Goal: Information Seeking & Learning: Learn about a topic

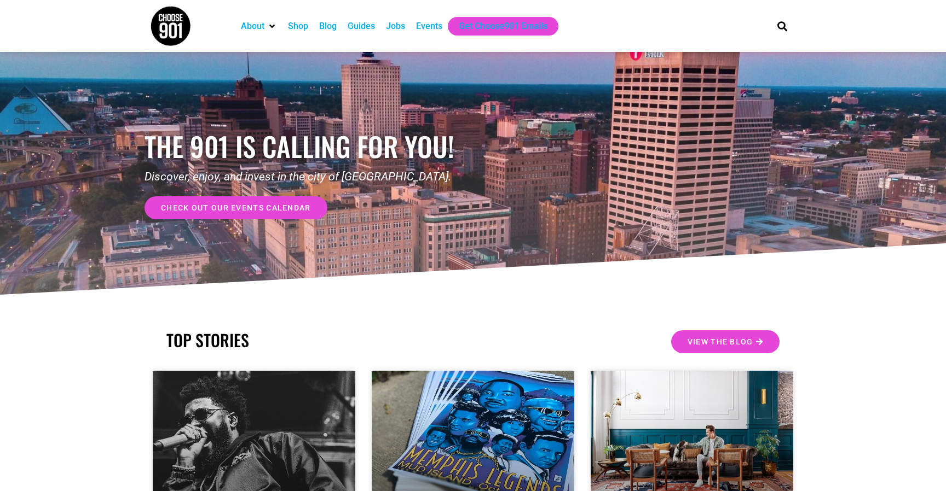
click at [430, 24] on div "Events" at bounding box center [429, 26] width 26 height 13
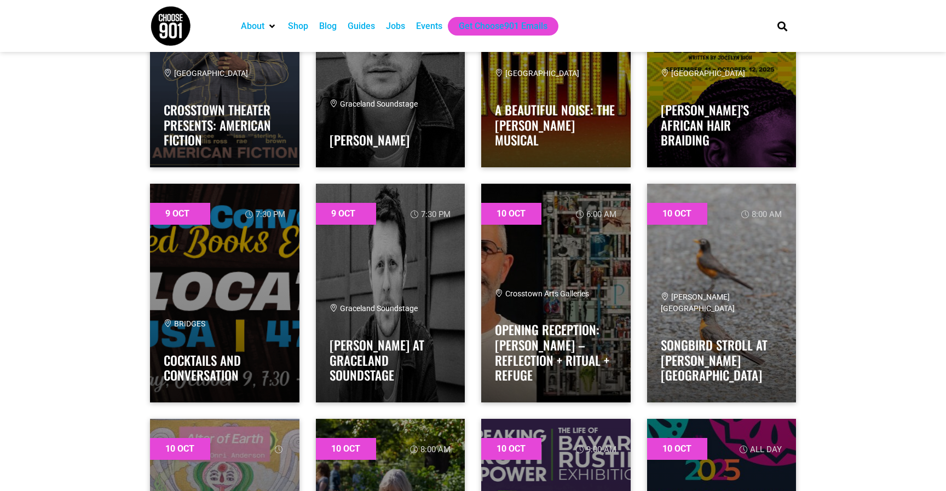
scroll to position [2632, 0]
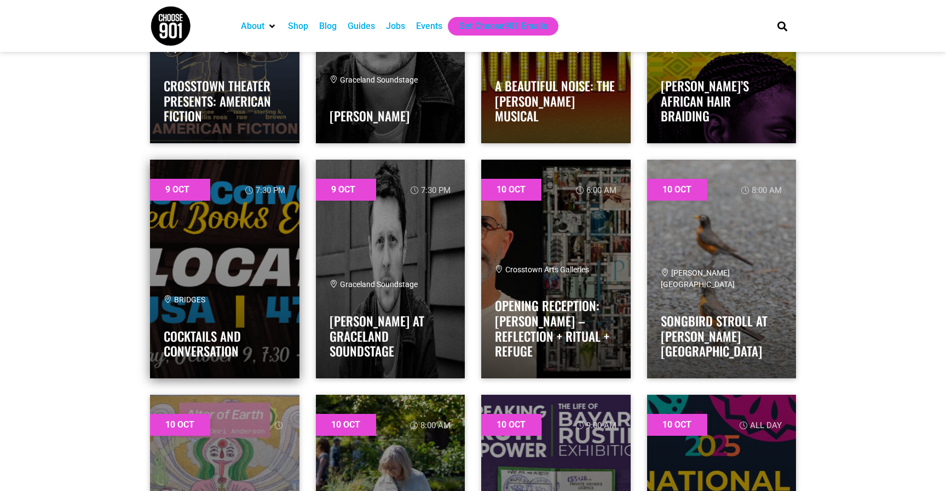
click at [247, 290] on link at bounding box center [224, 269] width 149 height 219
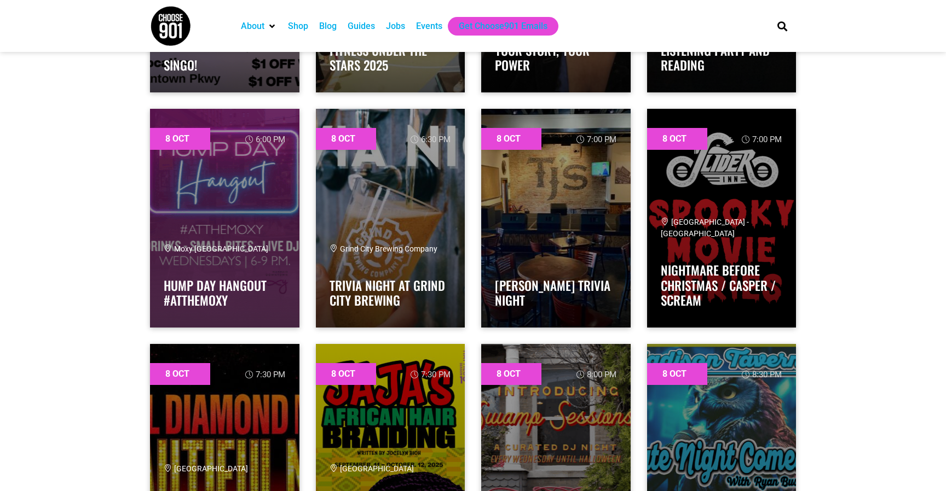
scroll to position [608, 0]
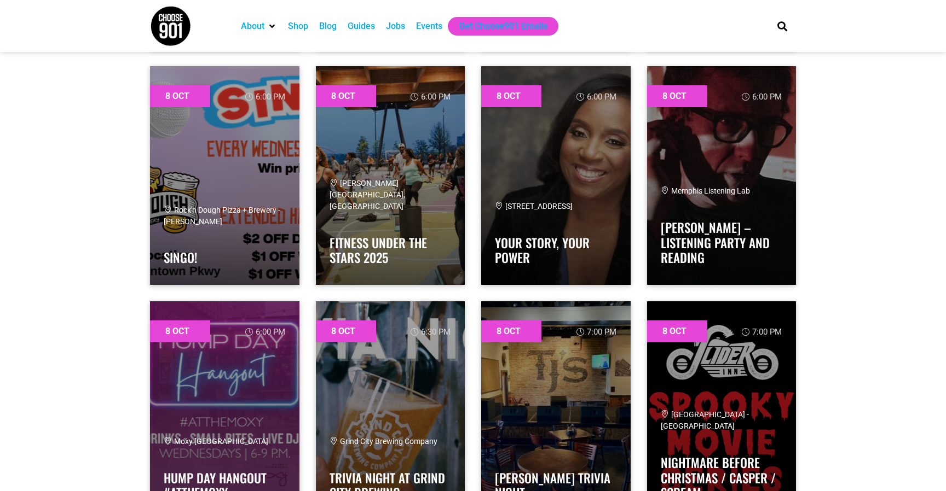
click at [394, 30] on div "Jobs" at bounding box center [395, 26] width 19 height 13
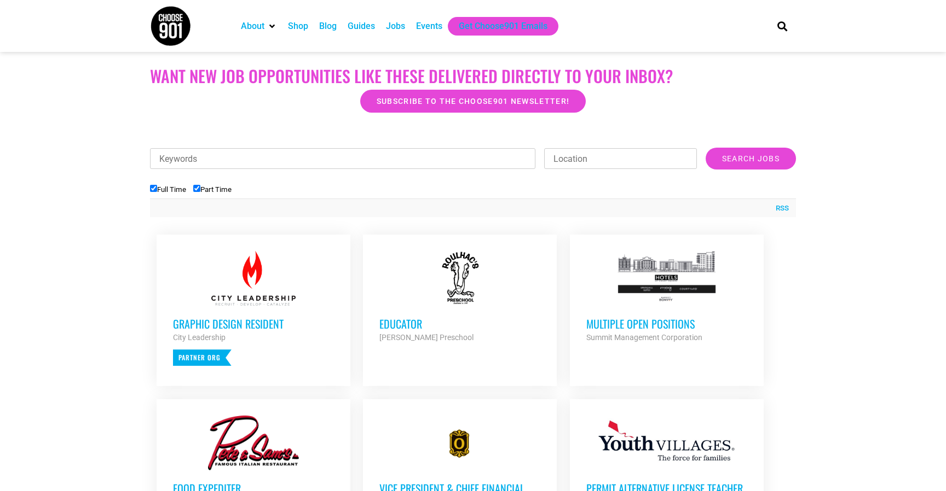
scroll to position [277, 0]
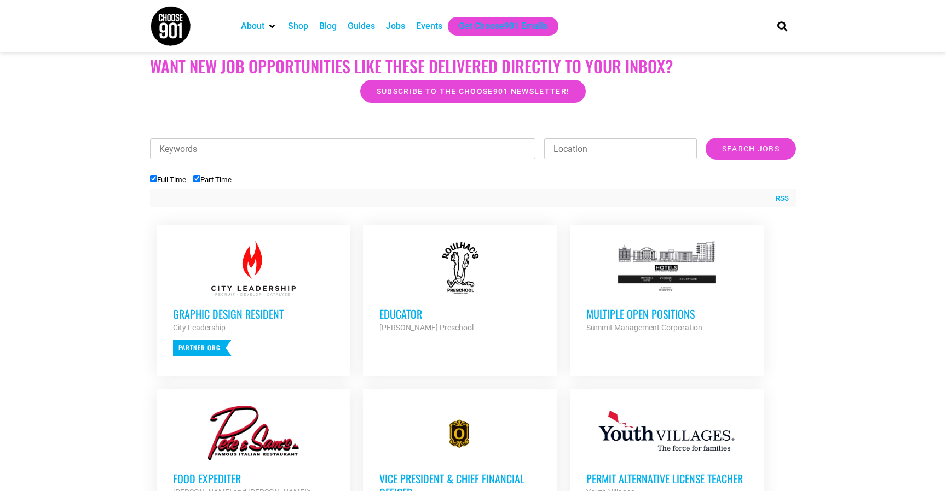
click at [242, 304] on div "Graphic Design Resident City Leadership Partner Org" at bounding box center [253, 326] width 161 height 60
click at [413, 314] on h3 "Educator" at bounding box center [459, 314] width 161 height 14
click at [679, 316] on h3 "Multiple Open Positions" at bounding box center [666, 314] width 161 height 14
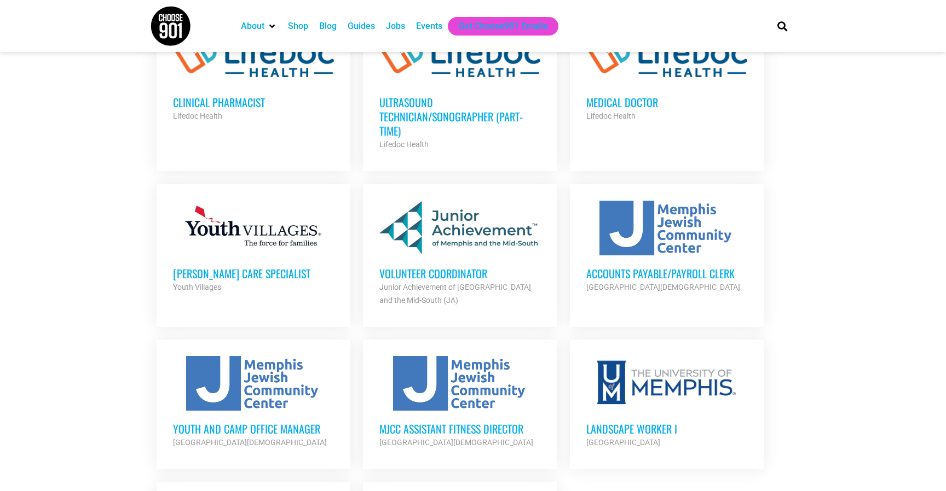
scroll to position [967, 0]
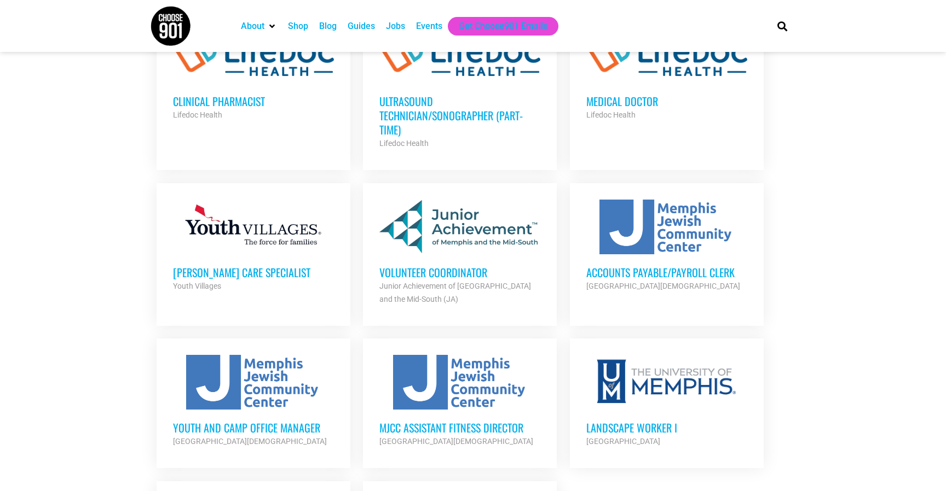
click at [443, 265] on h3 "Volunteer Coordinator" at bounding box center [459, 272] width 161 height 14
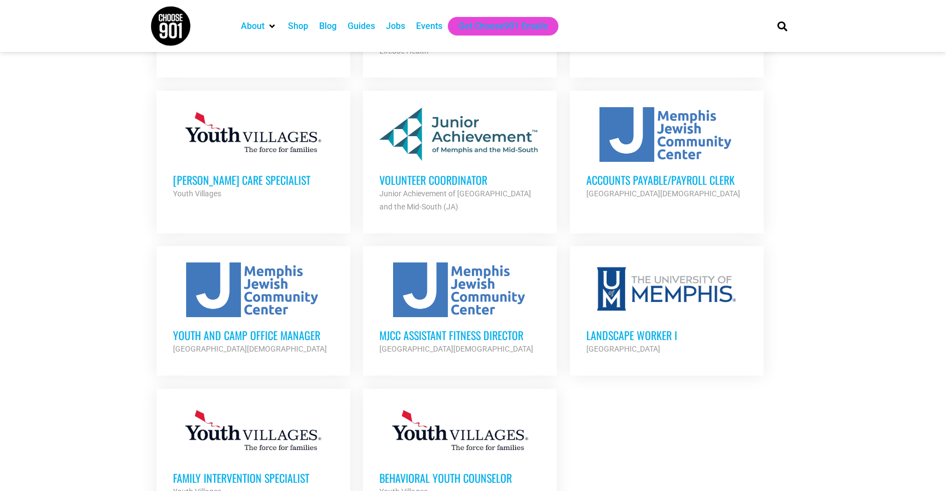
scroll to position [1061, 0]
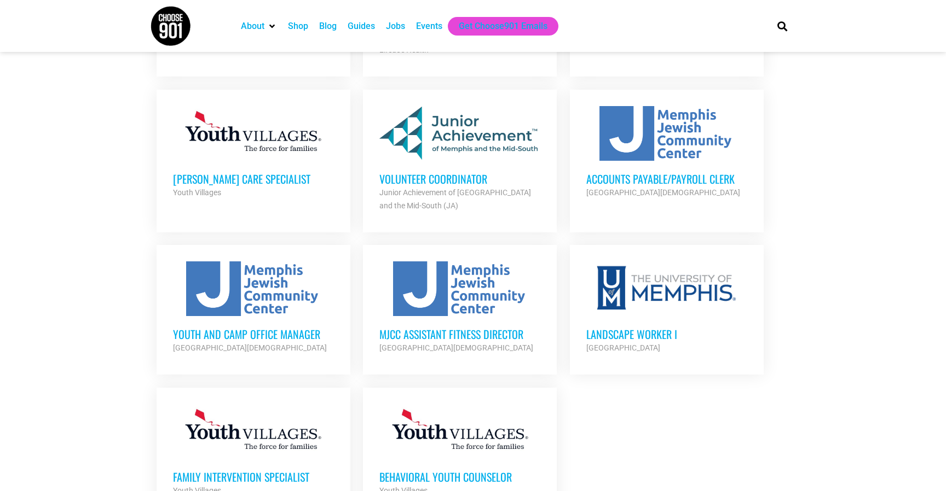
click at [262, 327] on h3 "Youth and Camp Office Manager" at bounding box center [253, 334] width 161 height 14
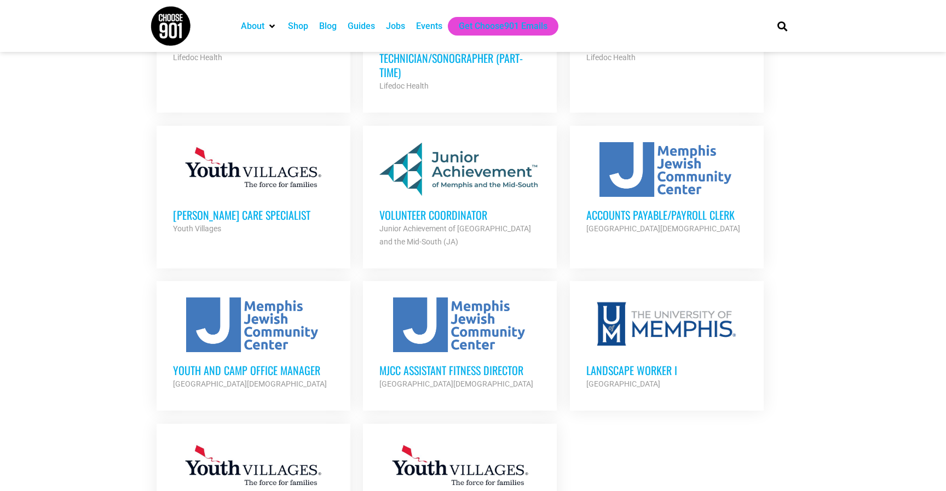
scroll to position [988, 0]
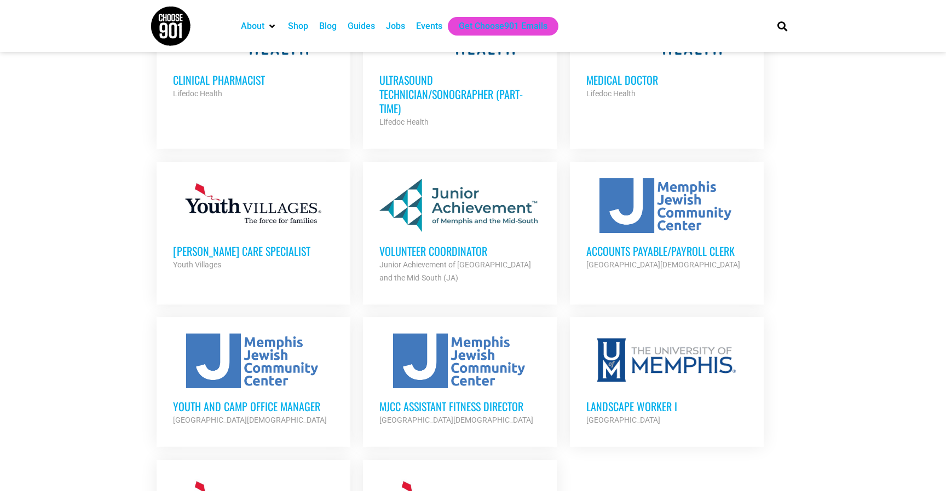
click at [414, 400] on h3 "MJCC Assistant Fitness Director" at bounding box center [459, 407] width 161 height 14
click at [658, 244] on h3 "Accounts Payable/Payroll Clerk" at bounding box center [666, 251] width 161 height 14
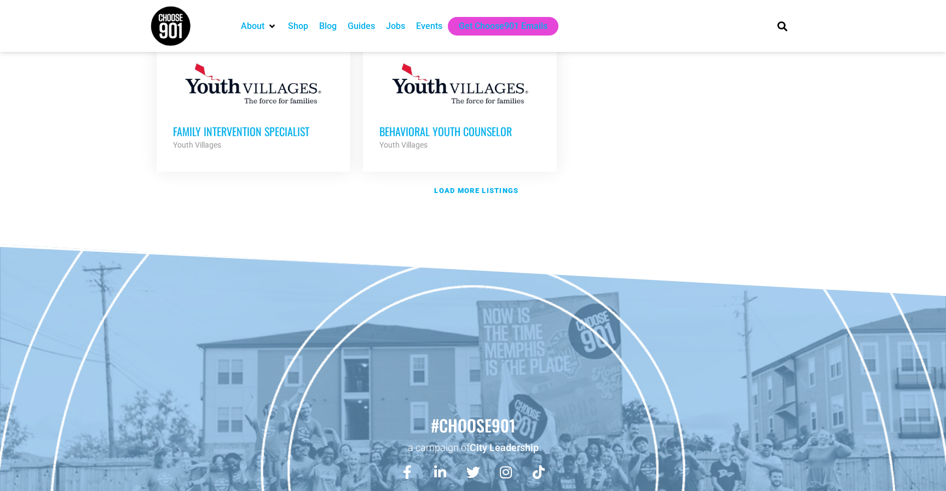
scroll to position [1422, 0]
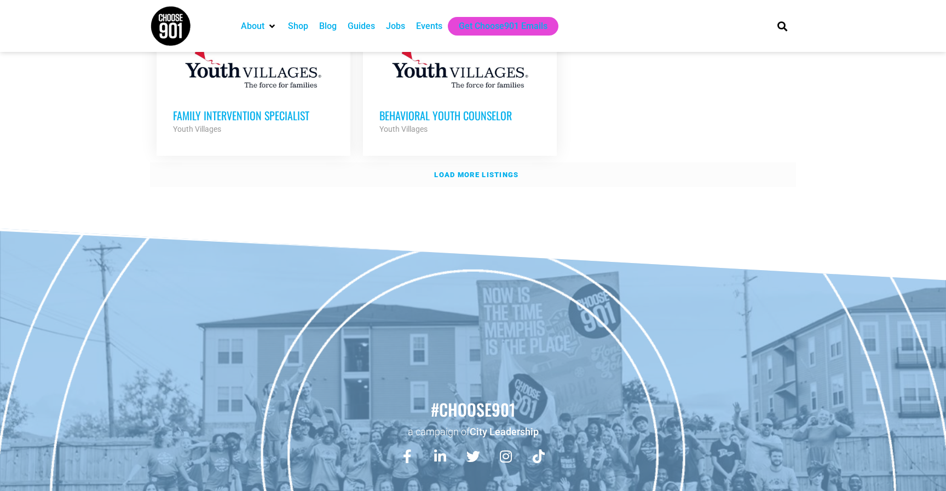
click at [464, 171] on strong "Load more listings" at bounding box center [476, 175] width 84 height 8
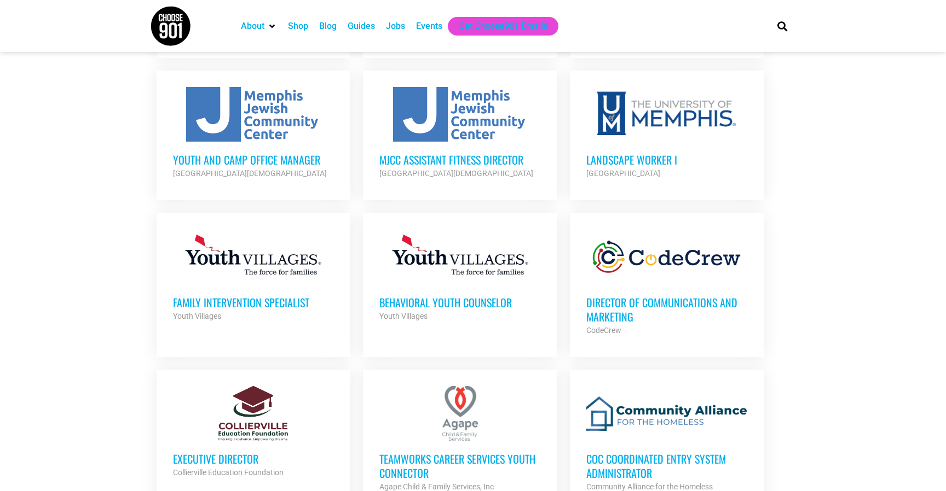
scroll to position [1234, 0]
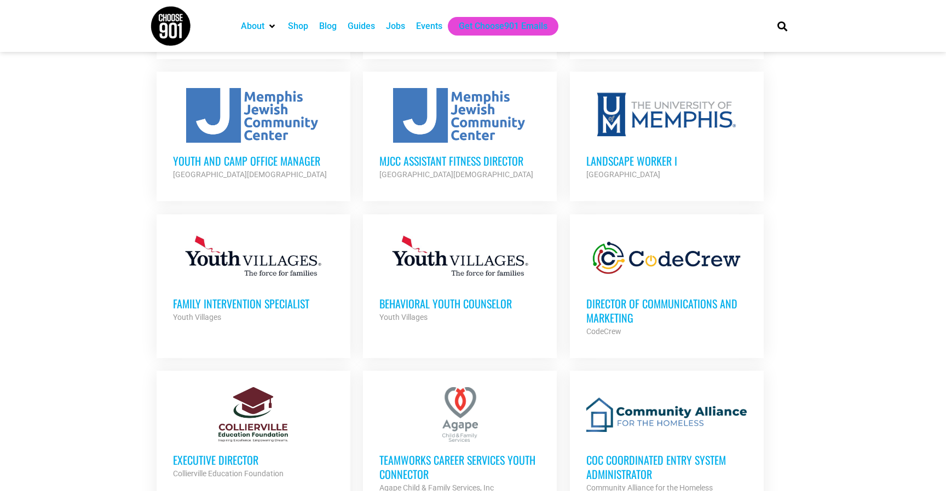
click at [687, 297] on h3 "Director of Communications and Marketing" at bounding box center [666, 311] width 161 height 28
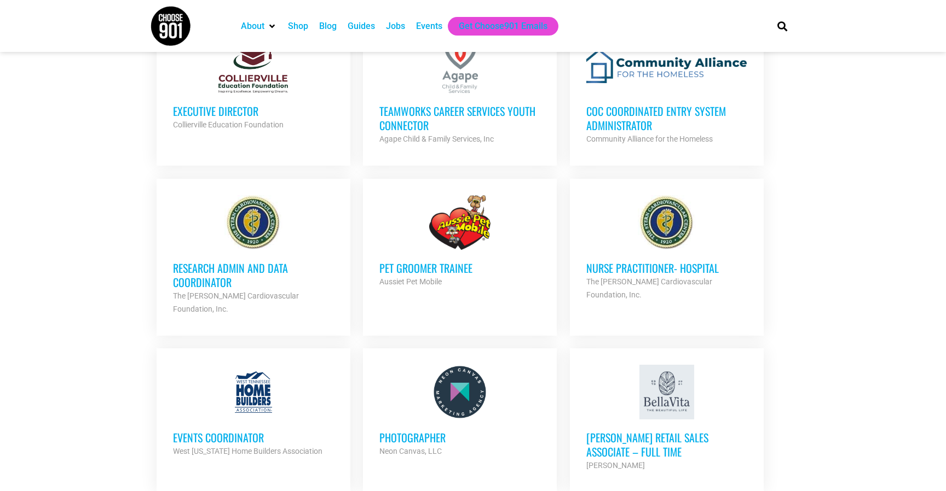
scroll to position [1594, 0]
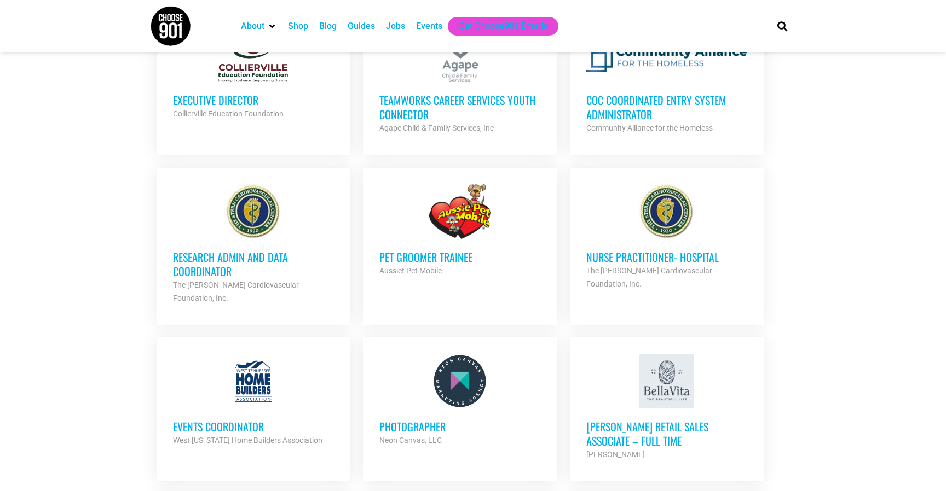
click at [408, 250] on h3 "Pet Groomer Trainee" at bounding box center [459, 257] width 161 height 14
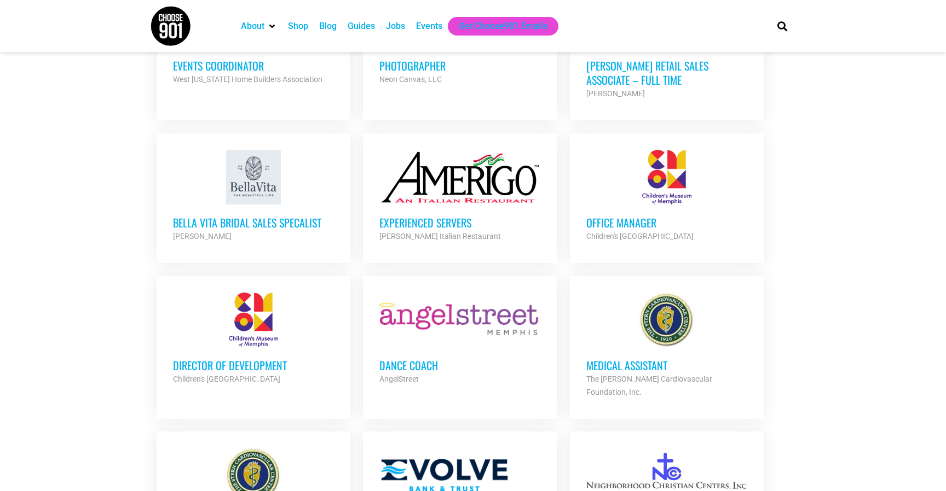
scroll to position [1954, 0]
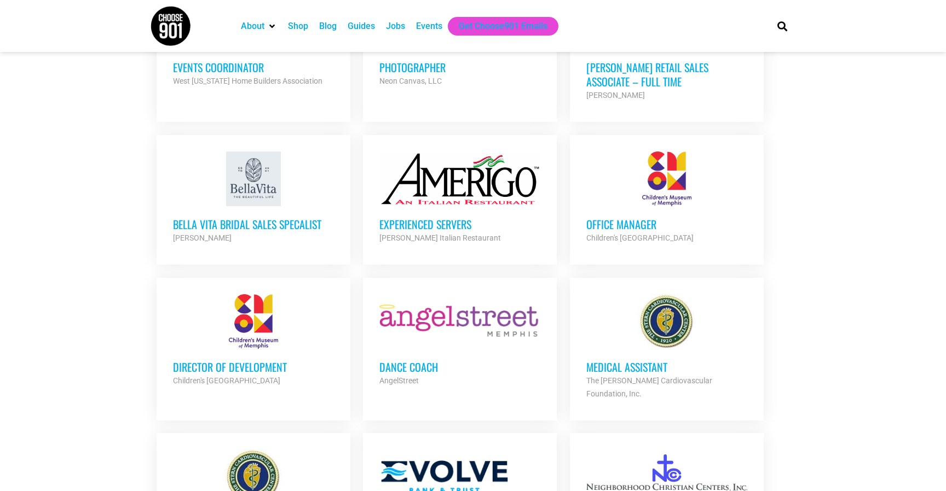
click at [640, 217] on h3 "Office Manager" at bounding box center [666, 224] width 161 height 14
click at [250, 360] on h3 "Director of Development" at bounding box center [253, 367] width 161 height 14
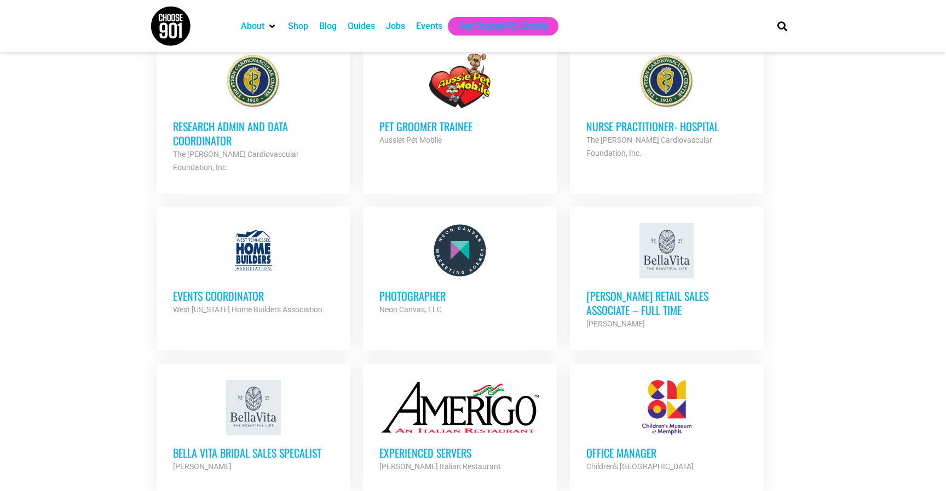
scroll to position [1724, 0]
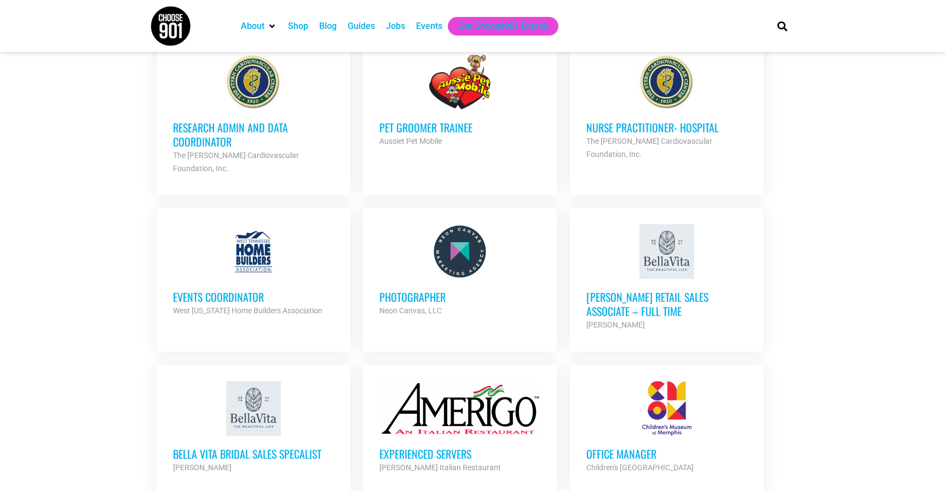
click at [229, 290] on h3 "Events Coordinator" at bounding box center [253, 297] width 161 height 14
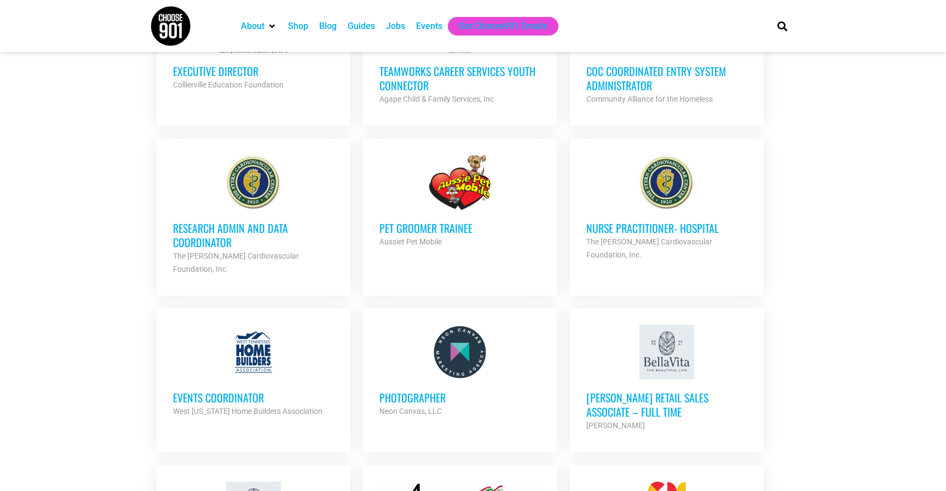
scroll to position [1613, 0]
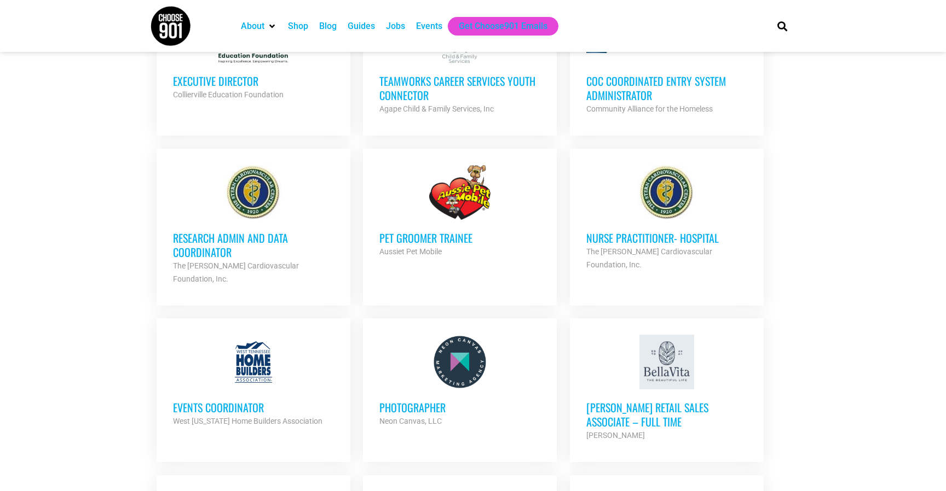
click at [222, 231] on h3 "Research Admin and Data Coordinator" at bounding box center [253, 245] width 161 height 28
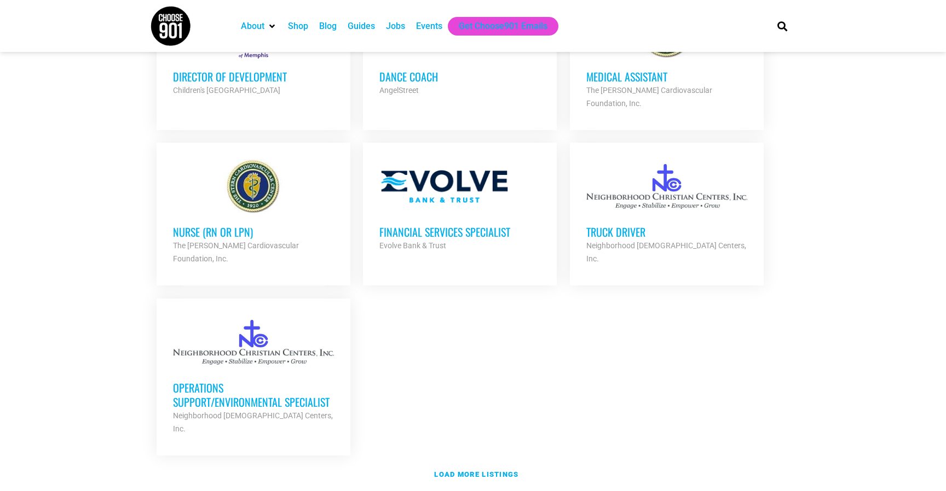
scroll to position [2246, 0]
click at [478, 470] on strong "Load more listings" at bounding box center [476, 474] width 84 height 8
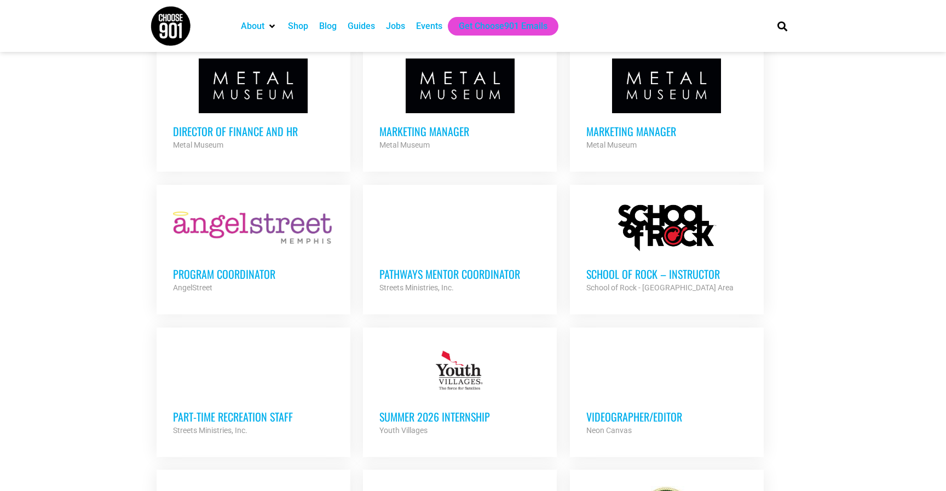
scroll to position [2669, 0]
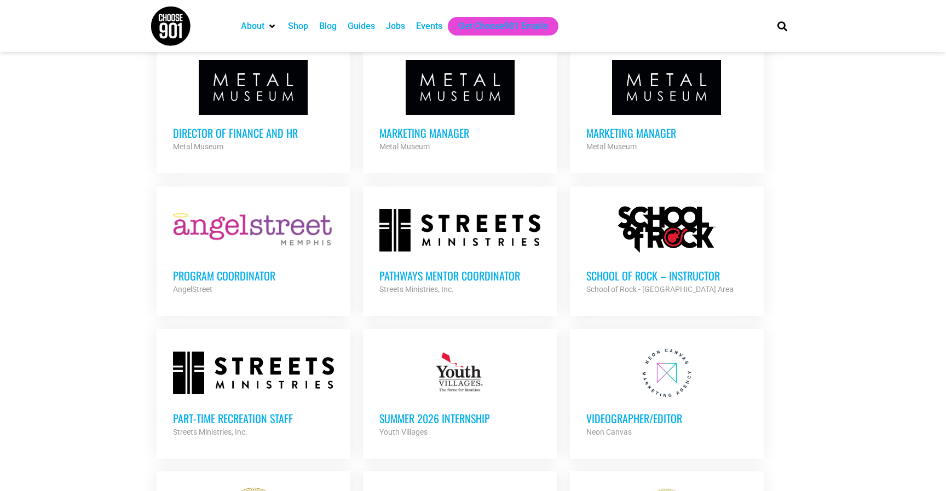
click at [652, 269] on h3 "School of Rock – Instructor" at bounding box center [666, 276] width 161 height 14
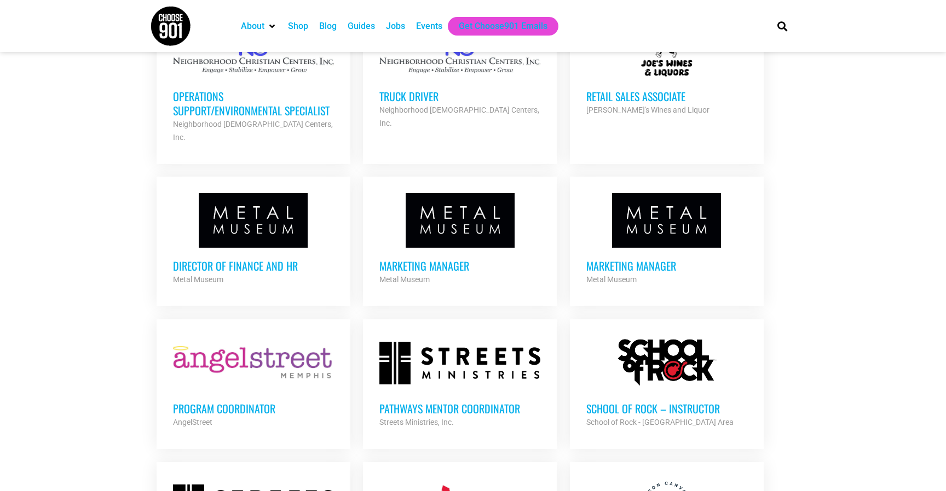
scroll to position [2534, 0]
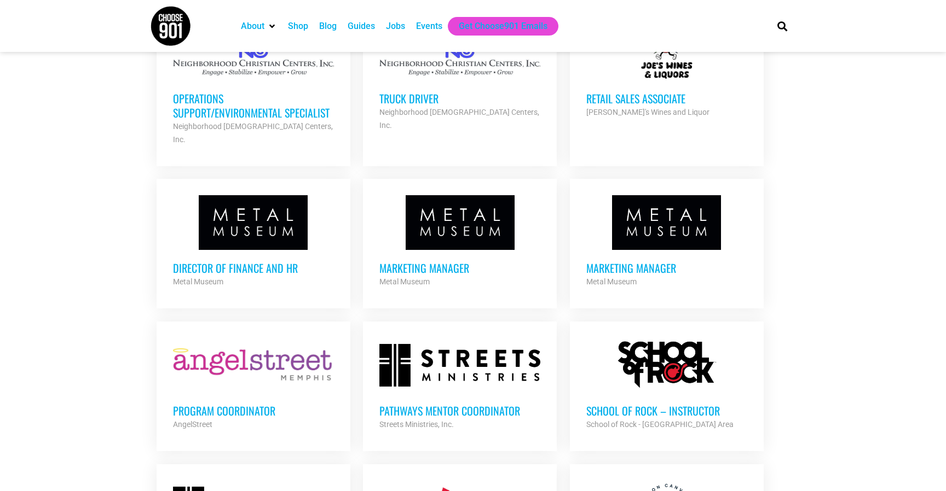
click at [651, 261] on h3 "Marketing Manager" at bounding box center [666, 268] width 161 height 14
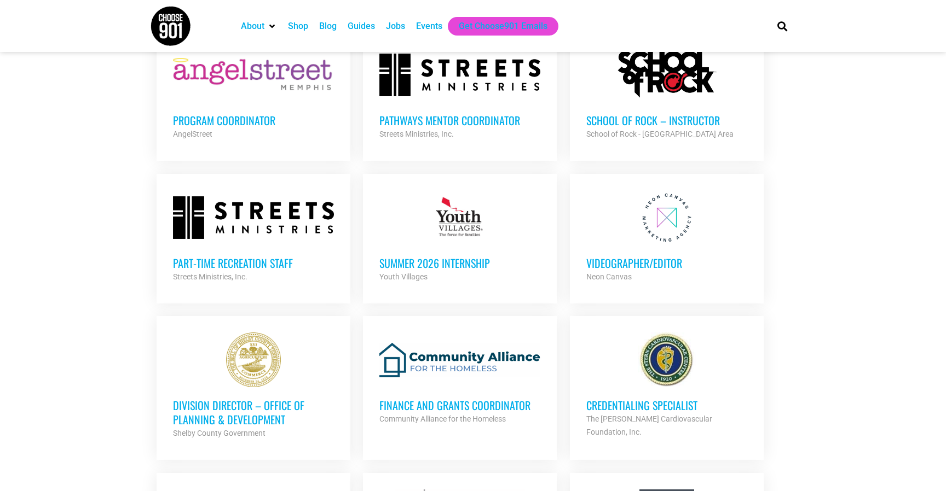
scroll to position [3030, 0]
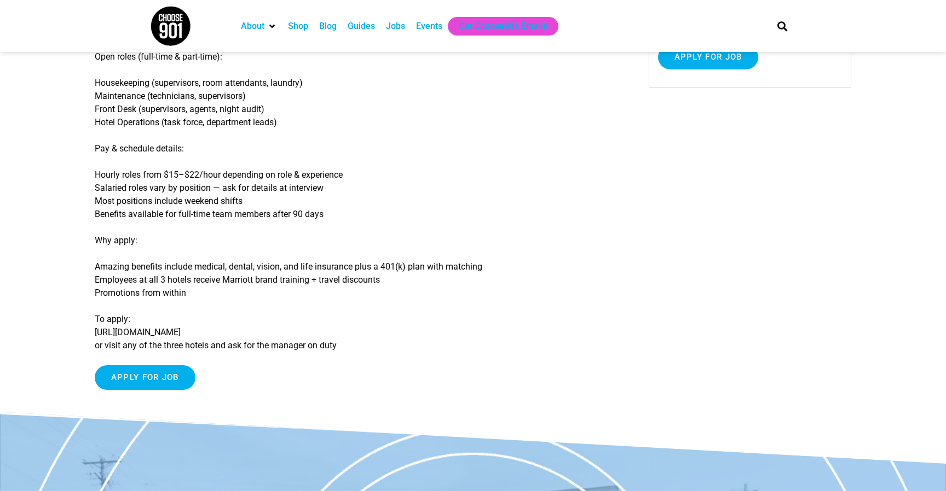
scroll to position [185, 0]
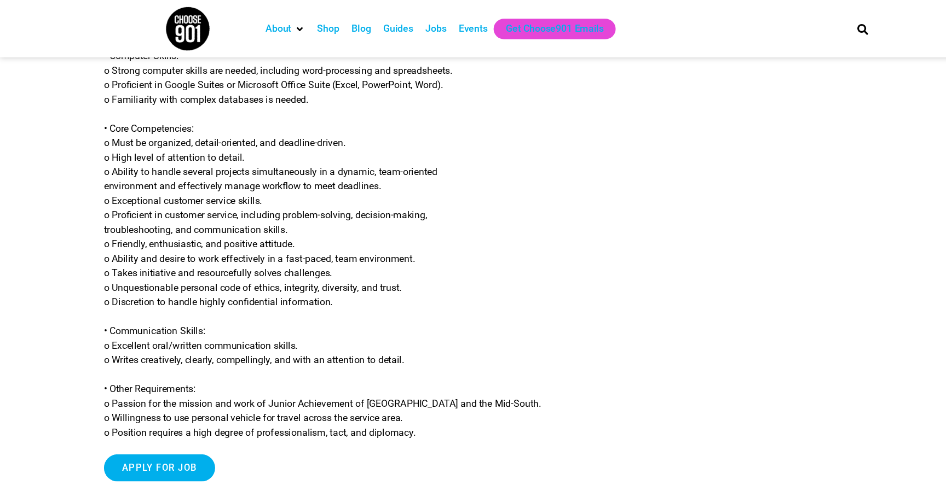
scroll to position [657, 0]
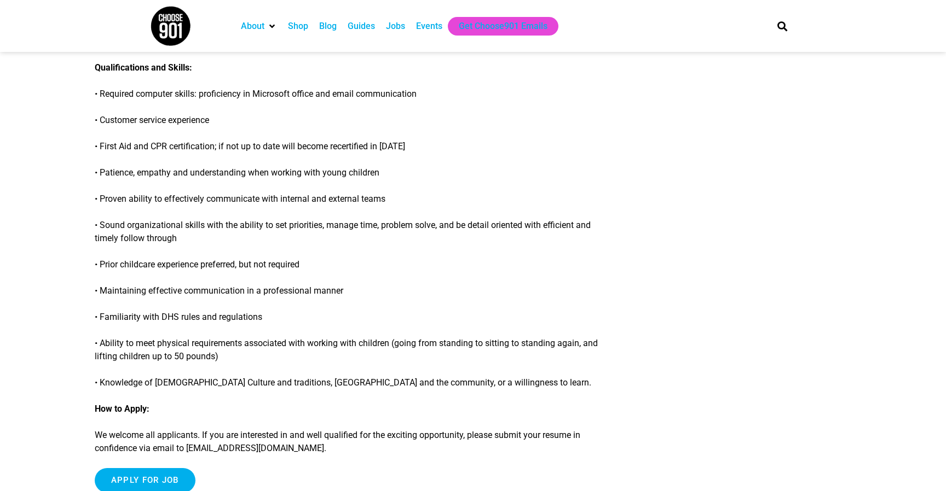
scroll to position [716, 0]
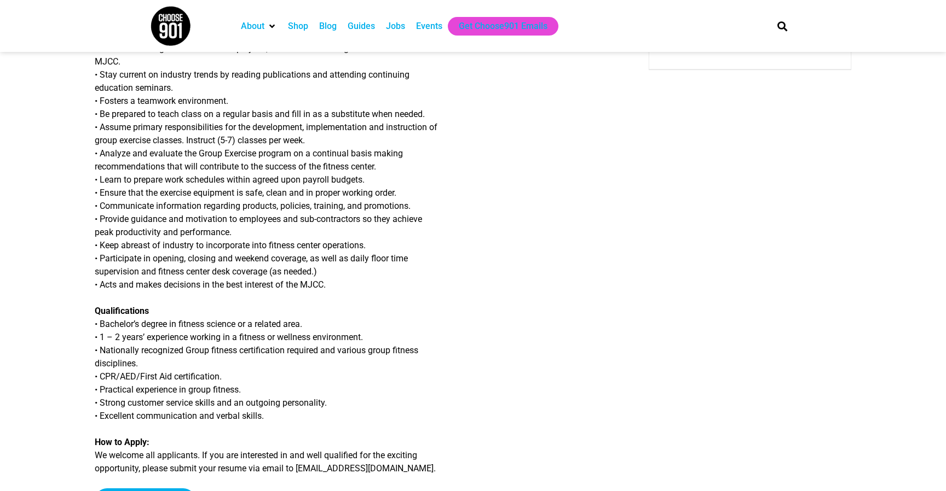
scroll to position [226, 0]
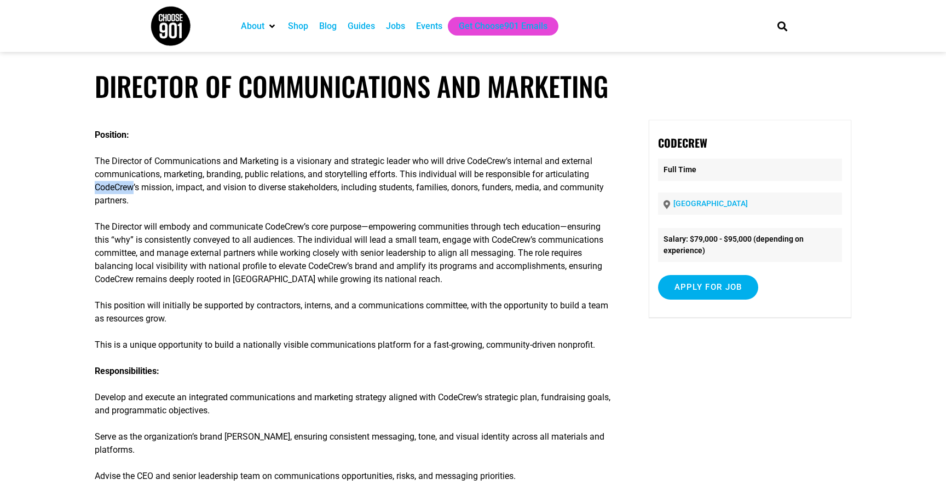
drag, startPoint x: 96, startPoint y: 189, endPoint x: 136, endPoint y: 192, distance: 40.1
click at [136, 192] on p "The Director of Communications and Marketing is a visionary and strategic leade…" at bounding box center [353, 181] width 516 height 53
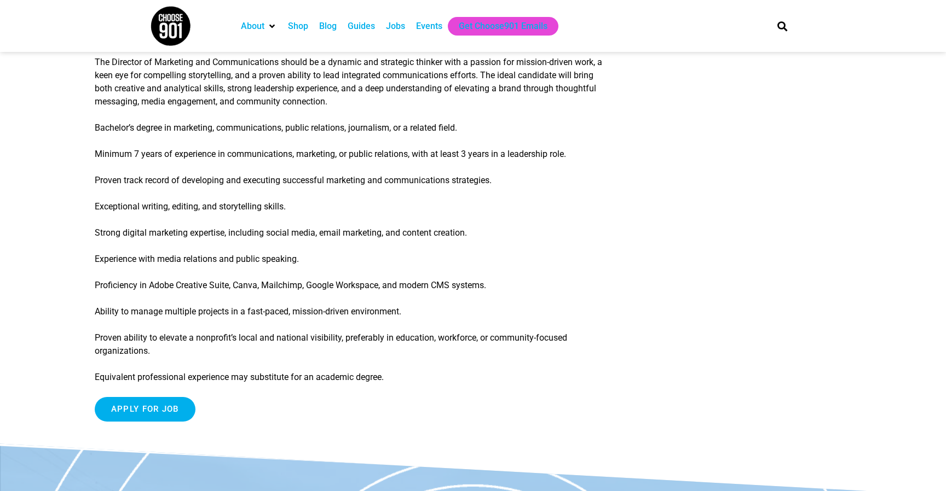
scroll to position [1059, 0]
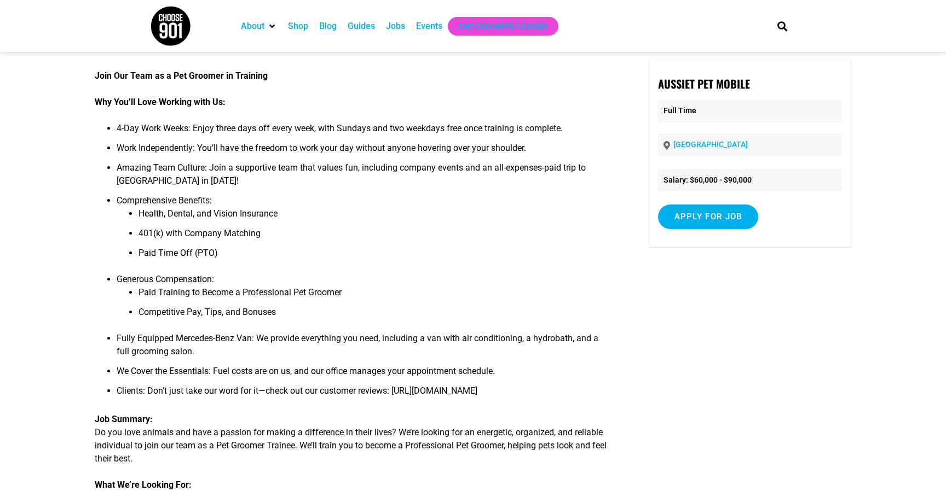
scroll to position [57, 0]
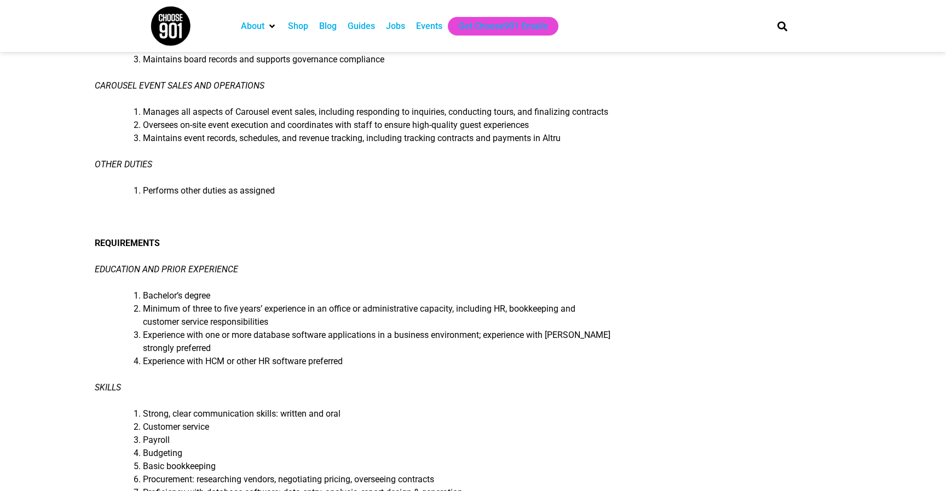
scroll to position [568, 0]
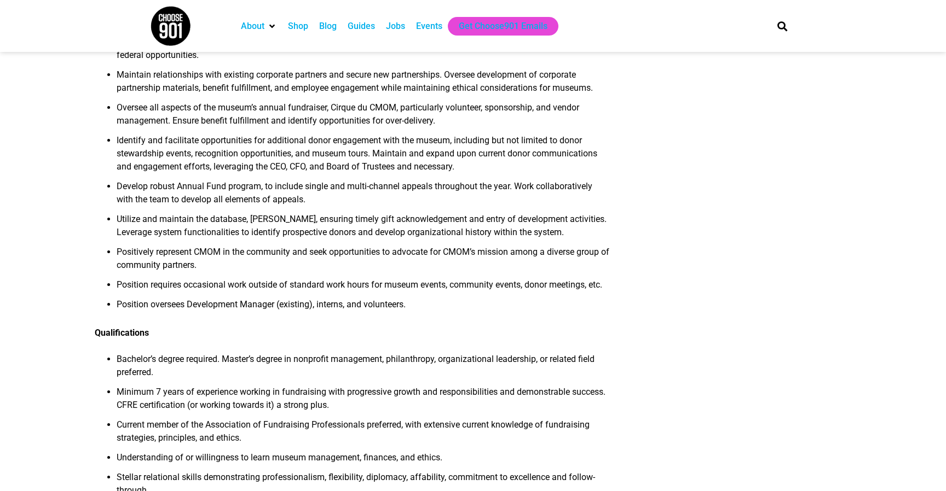
scroll to position [401, 0]
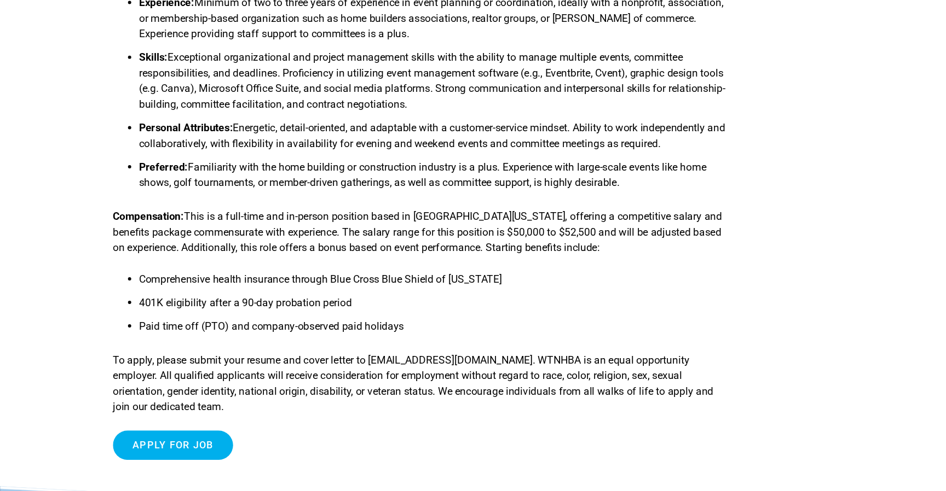
scroll to position [708, 0]
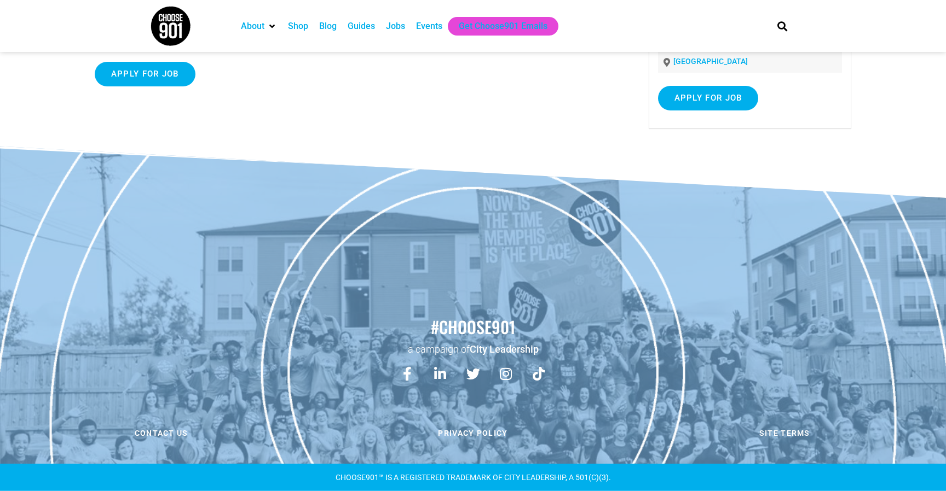
scroll to position [158, 0]
